Goal: Task Accomplishment & Management: Manage account settings

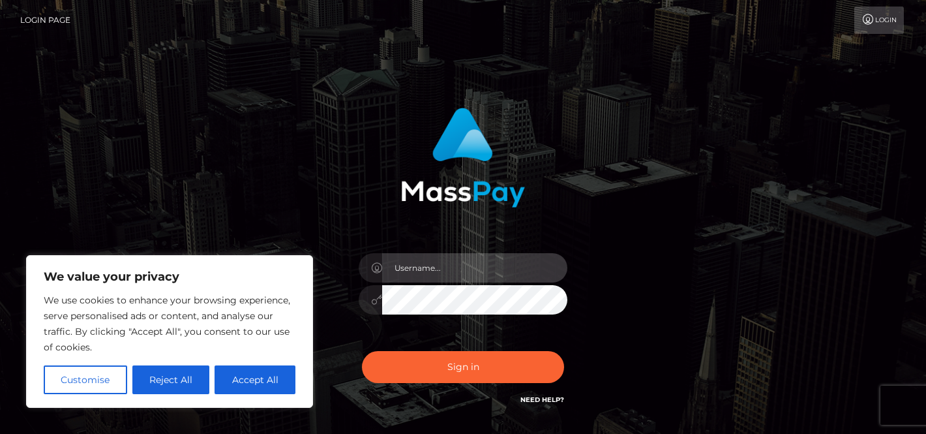
click at [457, 265] on input "text" at bounding box center [474, 267] width 185 height 29
type input "[EMAIL_ADDRESS][DOMAIN_NAME]"
click at [488, 273] on input "[EMAIL_ADDRESS][DOMAIN_NAME]" at bounding box center [474, 267] width 185 height 29
click at [491, 275] on input "[EMAIL_ADDRESS][DOMAIN_NAME]" at bounding box center [474, 267] width 185 height 29
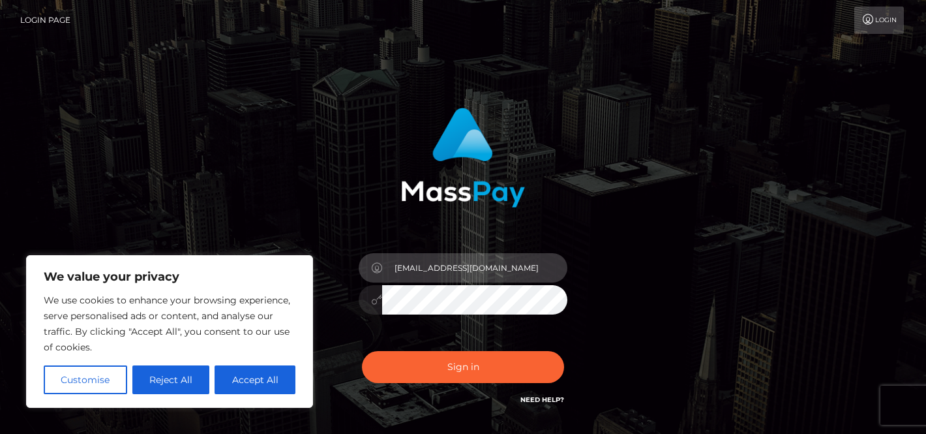
click at [491, 275] on input "[EMAIL_ADDRESS][DOMAIN_NAME]" at bounding box center [474, 267] width 185 height 29
click at [491, 275] on input "text" at bounding box center [474, 267] width 185 height 29
type input "[EMAIL_ADDRESS][DOMAIN_NAME]"
click at [490, 264] on input "[EMAIL_ADDRESS][DOMAIN_NAME]" at bounding box center [474, 267] width 185 height 29
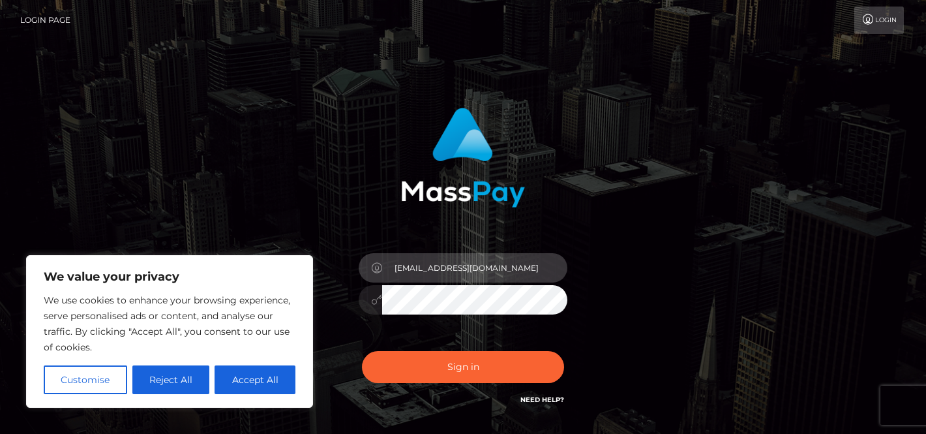
click at [490, 264] on input "[EMAIL_ADDRESS][DOMAIN_NAME]" at bounding box center [474, 267] width 185 height 29
click at [490, 264] on input "text" at bounding box center [474, 267] width 185 height 29
type input "[EMAIL_ADDRESS][DOMAIN_NAME]"
